Goal: Transaction & Acquisition: Purchase product/service

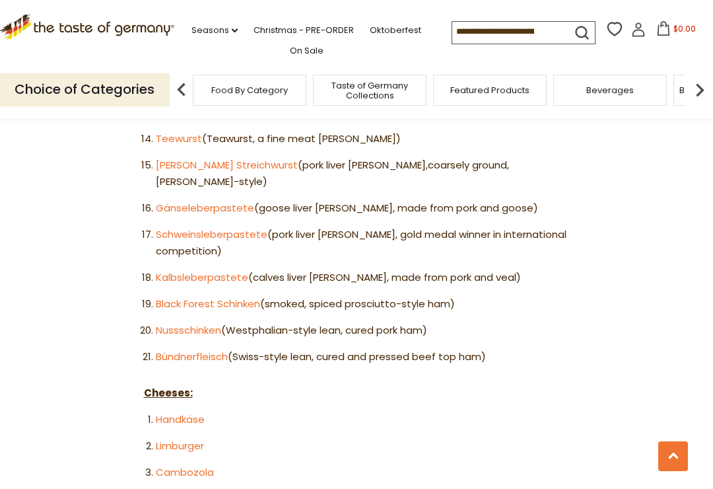
scroll to position [1185, 0]
click at [196, 413] on link "Handkäse" at bounding box center [180, 420] width 49 height 14
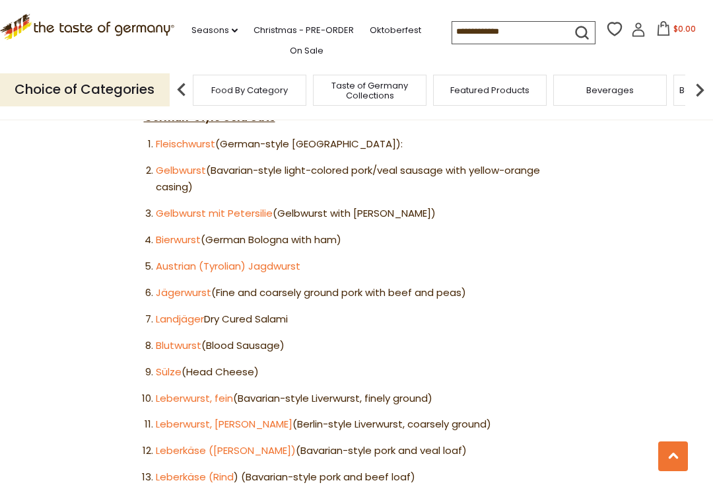
scroll to position [820, 0]
click at [242, 207] on link "Gelbwurst mit Petersili" at bounding box center [211, 214] width 110 height 14
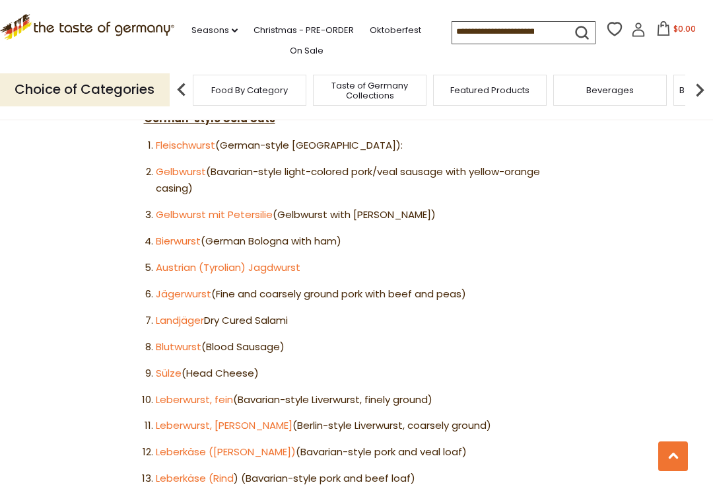
click at [178, 366] on link "Sülze" at bounding box center [169, 373] width 26 height 14
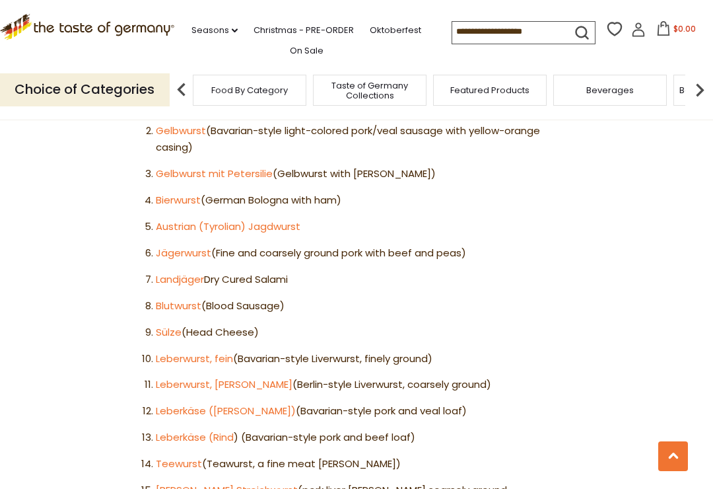
scroll to position [860, 0]
click at [211, 352] on link "Leberwurst, fein" at bounding box center [194, 359] width 77 height 14
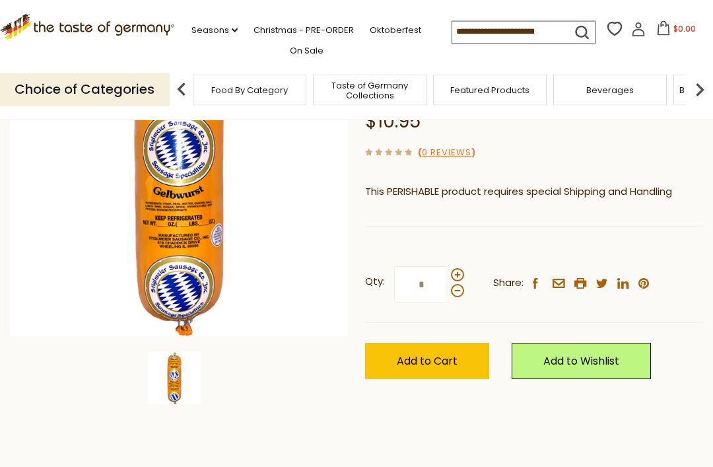
scroll to position [90, 0]
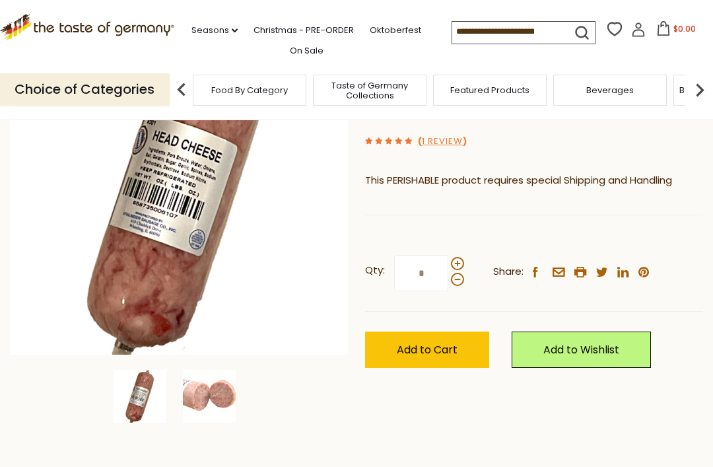
scroll to position [168, 0]
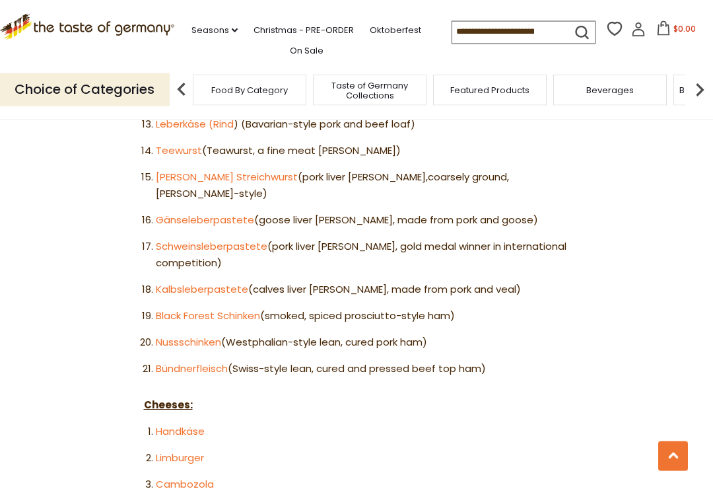
scroll to position [1174, 0]
click at [246, 170] on link "Oldenburger Streichwurst" at bounding box center [227, 177] width 142 height 14
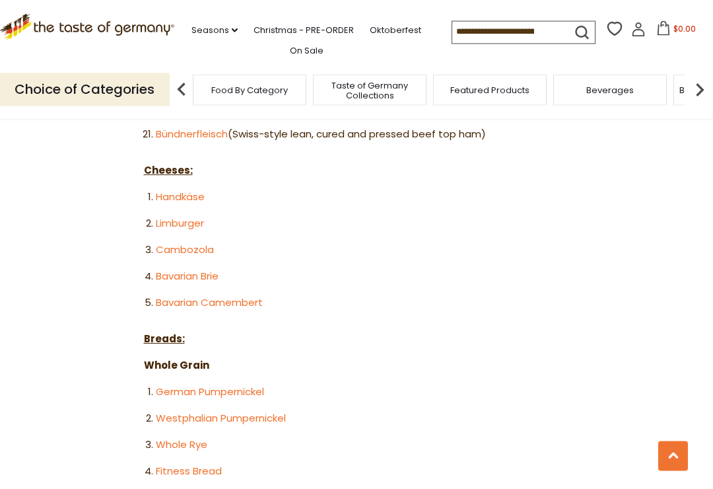
scroll to position [1410, 0]
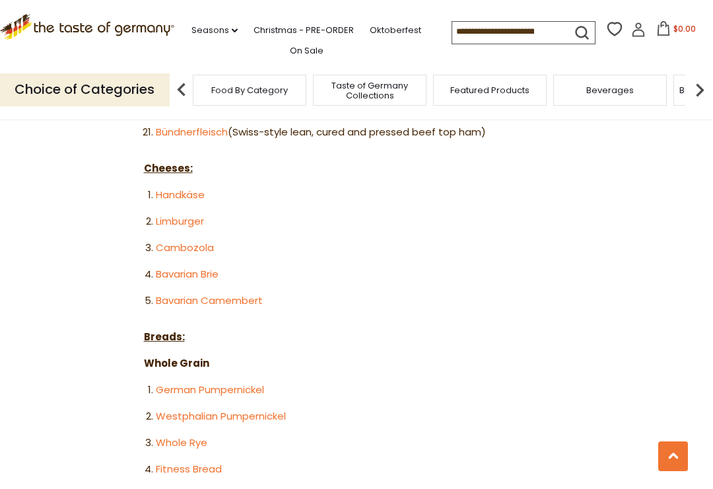
click at [248, 293] on link "Bavarian Camembert" at bounding box center [209, 300] width 107 height 14
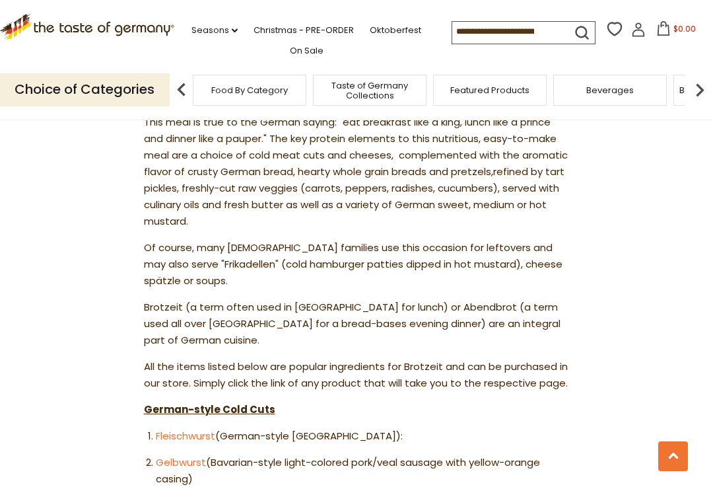
scroll to position [528, 0]
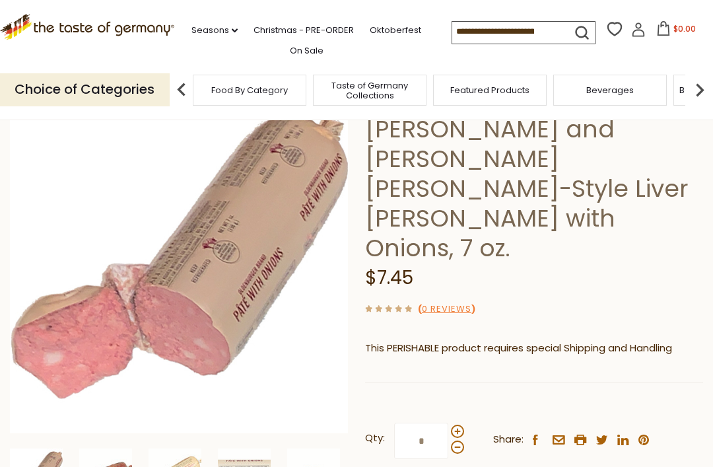
scroll to position [91, 0]
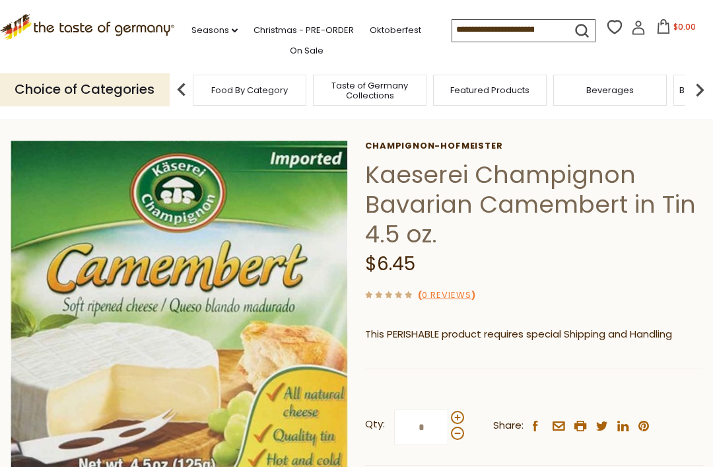
scroll to position [46, 0]
